Goal: Find contact information: Find contact information

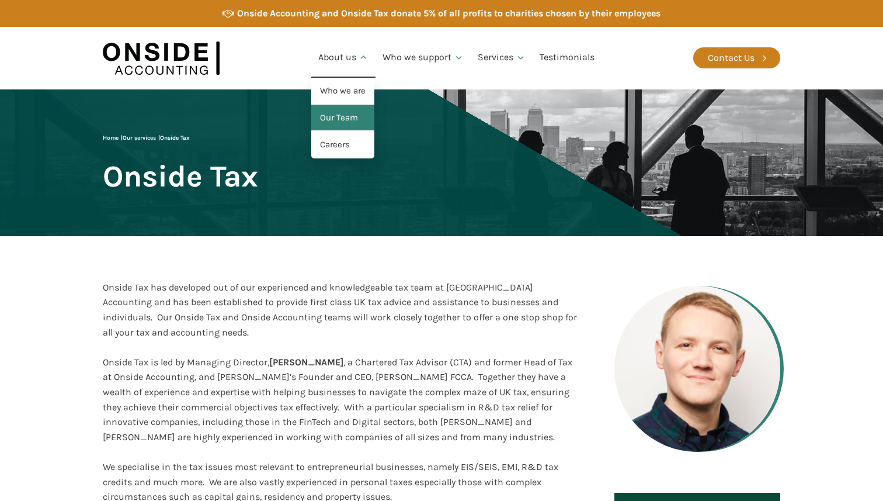
click at [350, 122] on link "Our Team" at bounding box center [342, 118] width 63 height 27
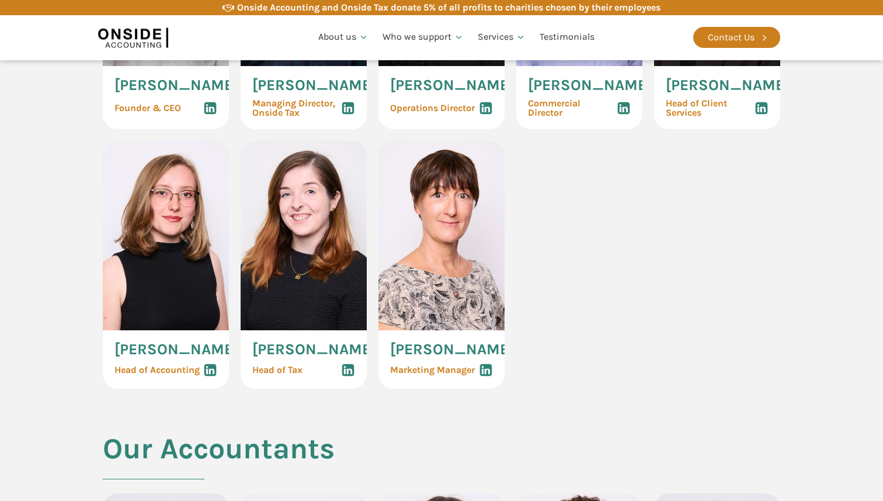
scroll to position [782, 0]
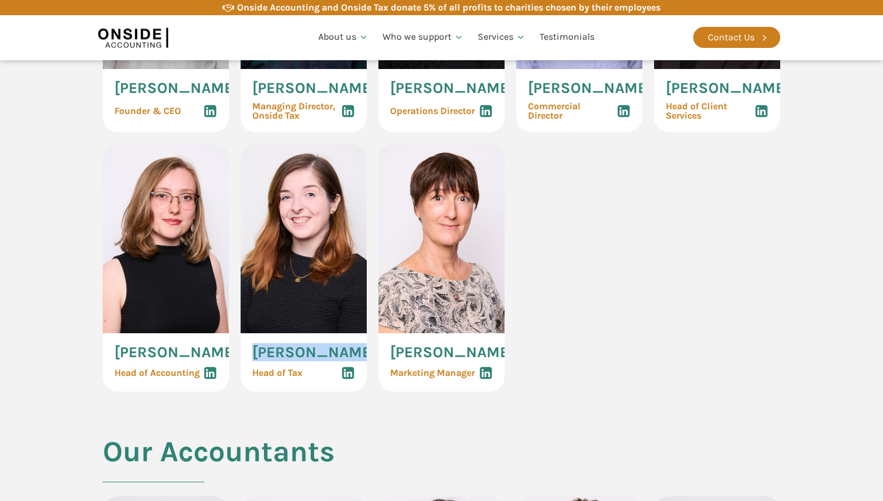
drag, startPoint x: 253, startPoint y: 365, endPoint x: 341, endPoint y: 365, distance: 88.2
click at [341, 365] on div "[PERSON_NAME] Third Head of Tax" at bounding box center [304, 362] width 126 height 58
copy span "[PERSON_NAME]"
click at [344, 380] on icon at bounding box center [348, 373] width 14 height 14
